Goal: Task Accomplishment & Management: Use online tool/utility

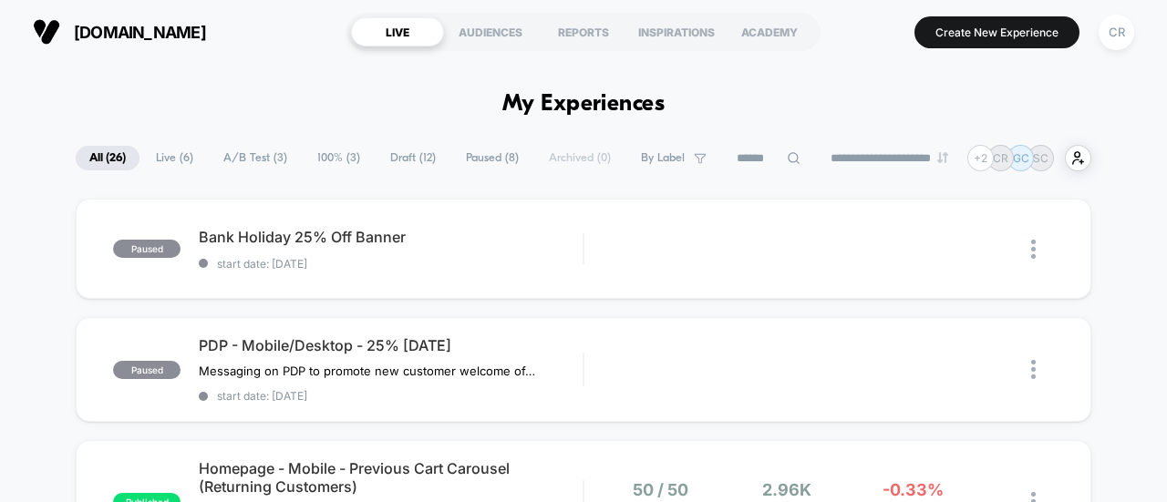
click at [474, 158] on span "Paused ( 8 )" at bounding box center [492, 158] width 80 height 25
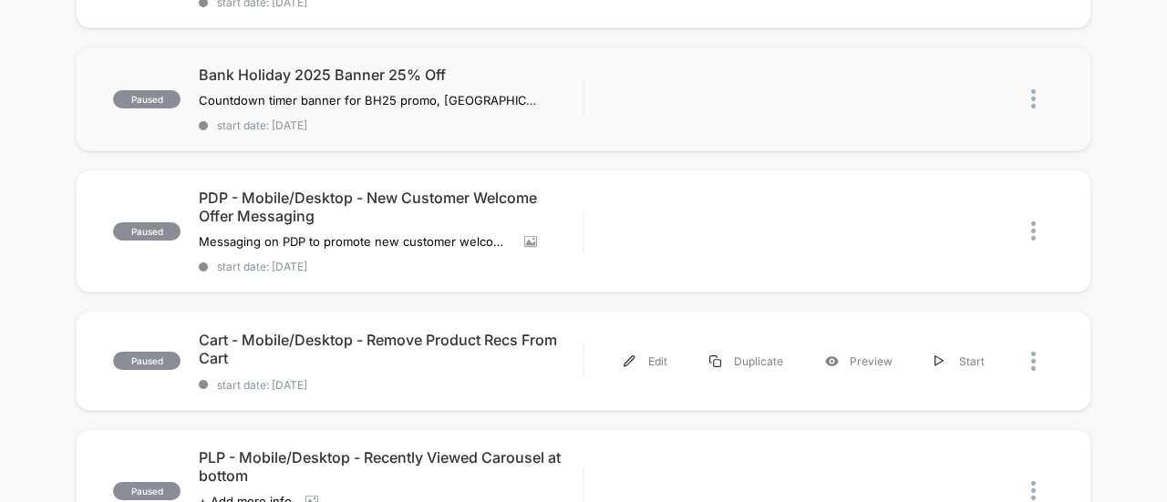
scroll to position [395, 0]
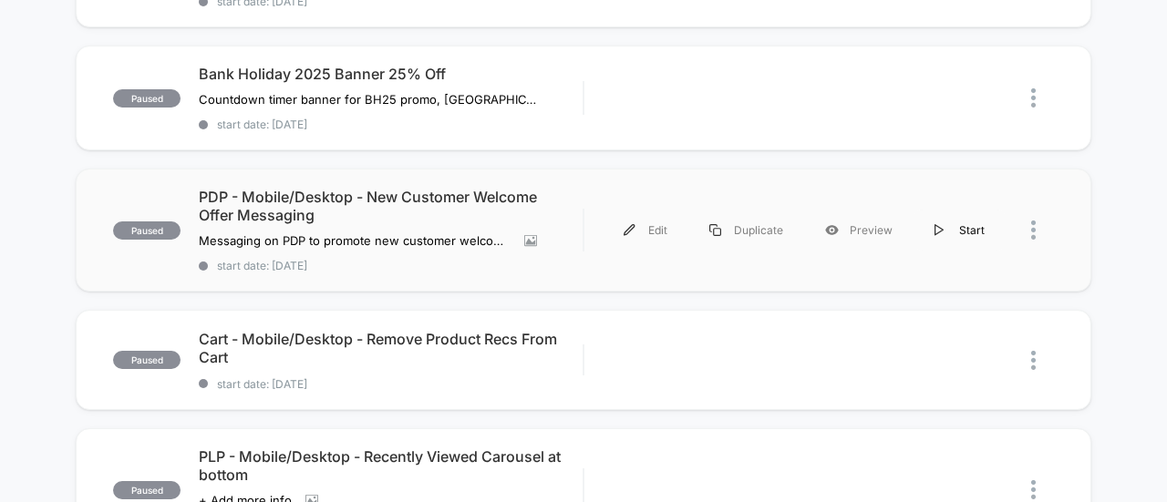
click at [946, 223] on div "Start" at bounding box center [960, 230] width 92 height 41
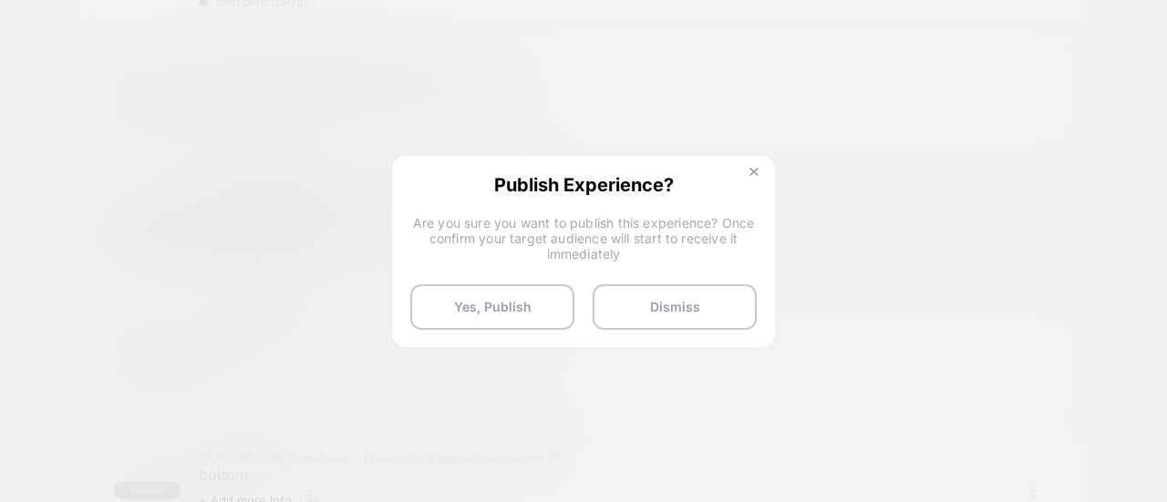
click at [757, 181] on button at bounding box center [754, 175] width 20 height 16
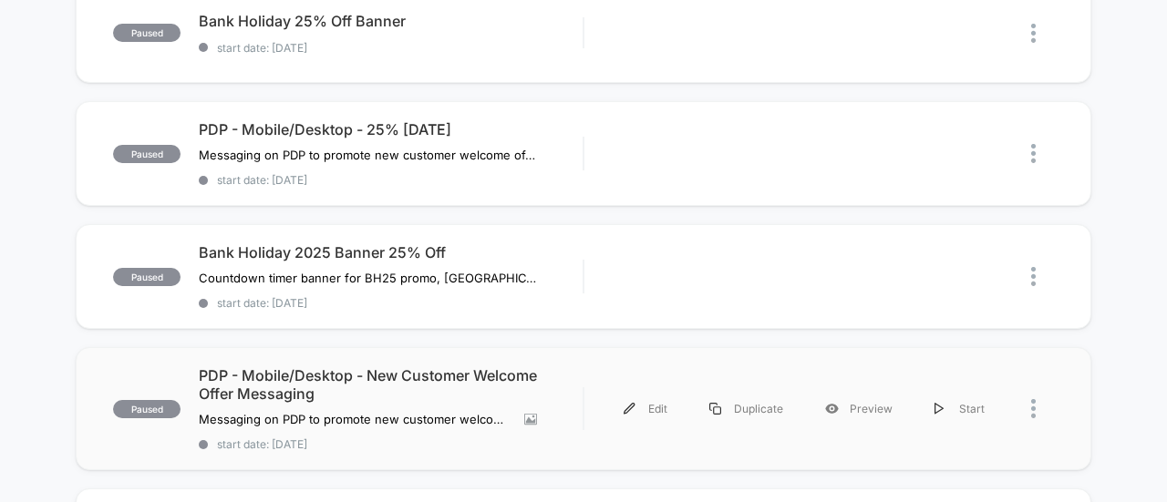
scroll to position [0, 0]
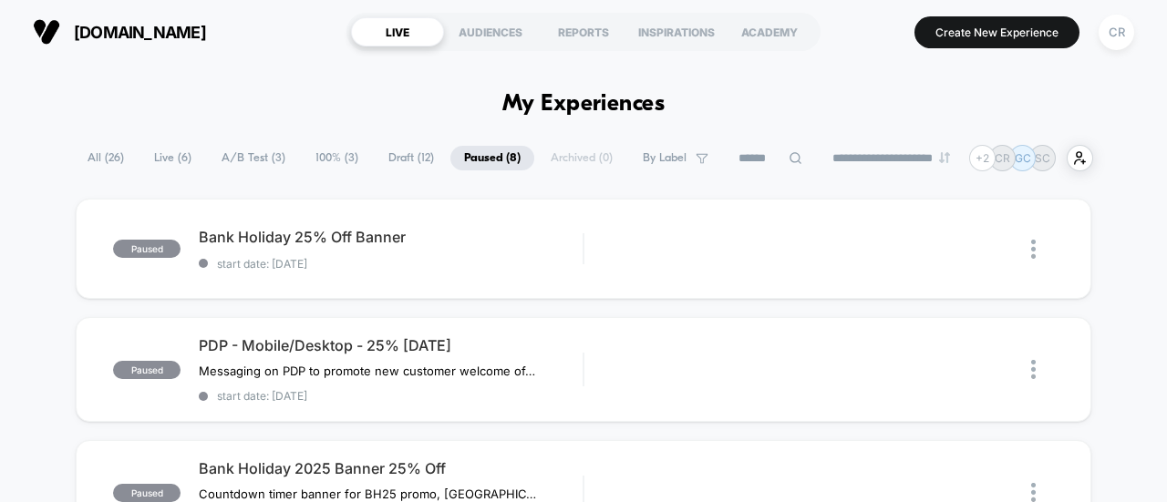
click at [403, 156] on span "Draft ( 12 )" at bounding box center [411, 158] width 73 height 25
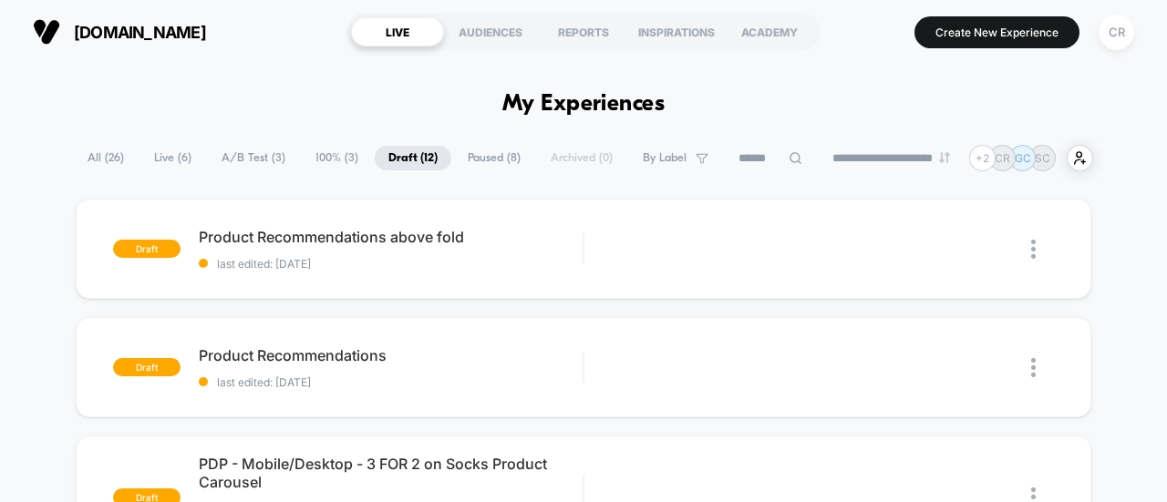
click at [486, 151] on span "Paused ( 8 )" at bounding box center [494, 158] width 80 height 25
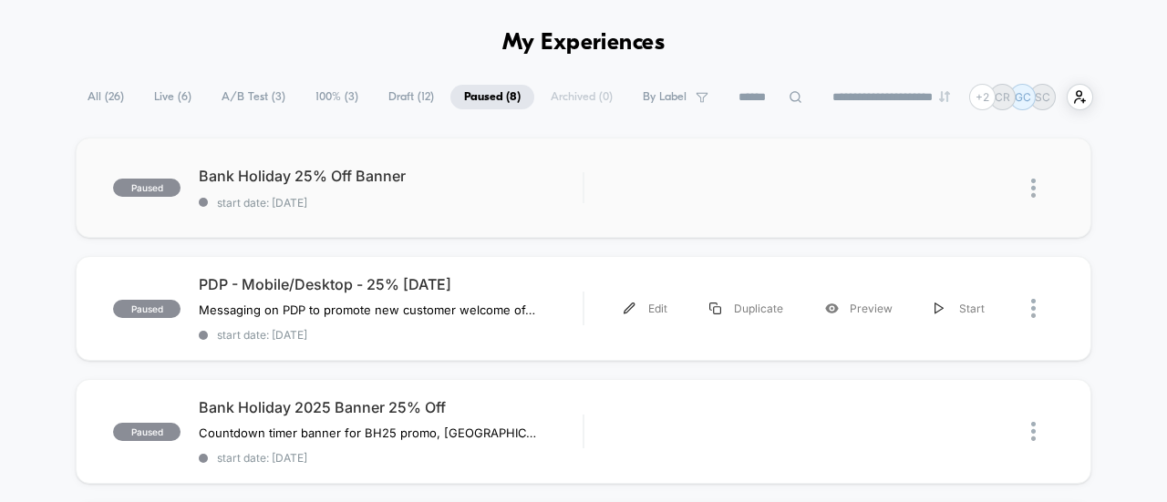
scroll to position [62, 0]
